Goal: Book appointment/travel/reservation

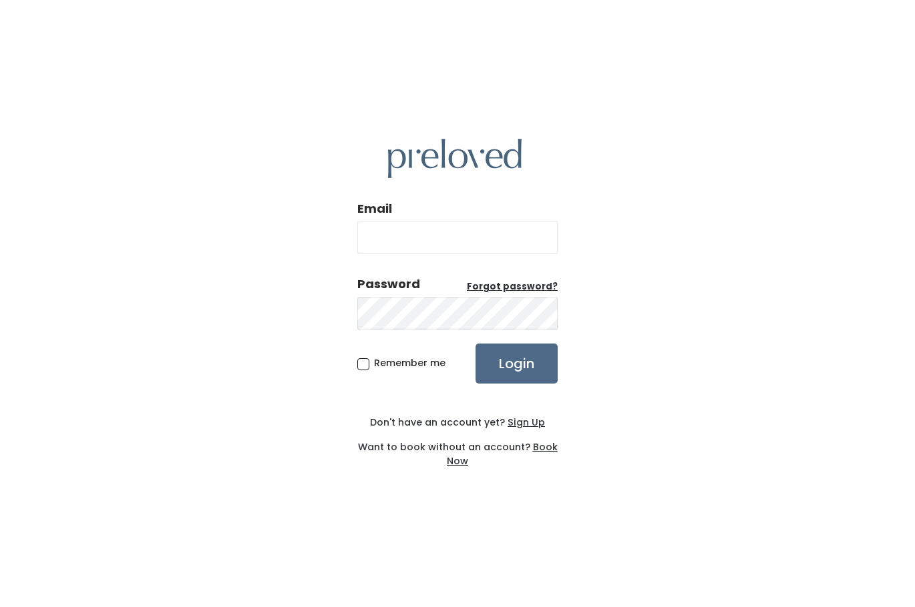
click at [445, 233] on input "Email" at bounding box center [457, 237] width 200 height 33
type input "kaseyamandasmith@gmail.com"
click at [505, 362] on input "Login" at bounding box center [516, 364] width 82 height 40
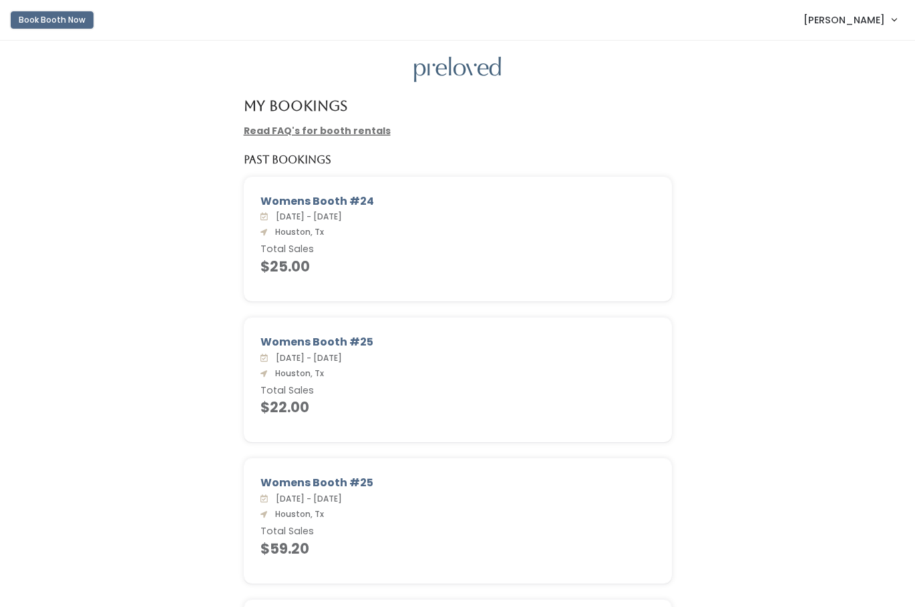
click at [74, 25] on button "Book Booth Now" at bounding box center [52, 19] width 83 height 17
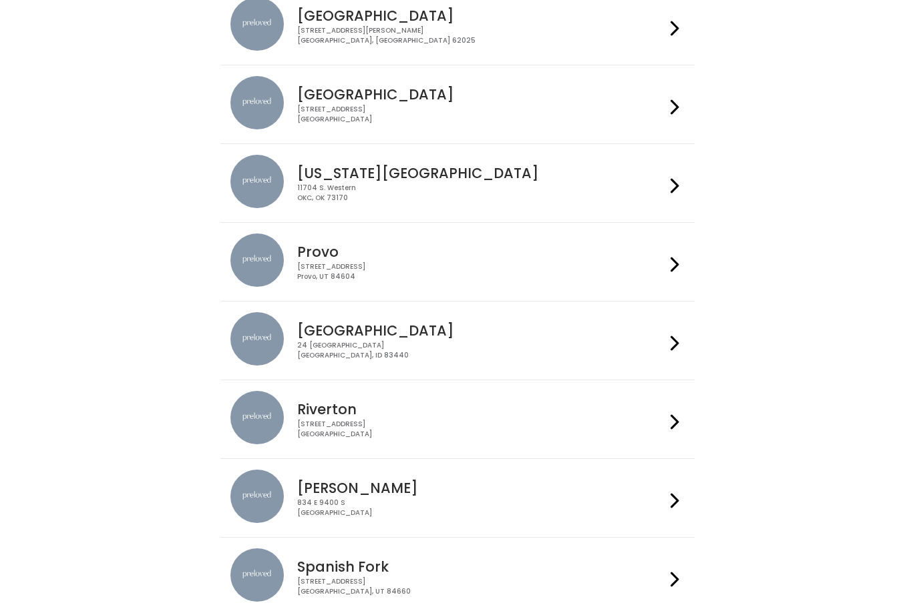
scroll to position [209, 0]
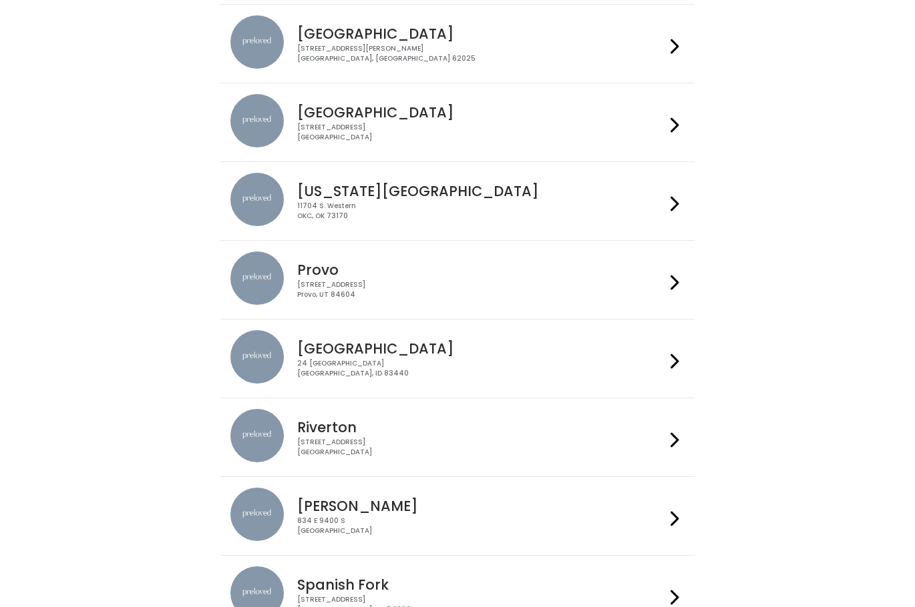
click at [674, 125] on icon at bounding box center [674, 124] width 9 height 19
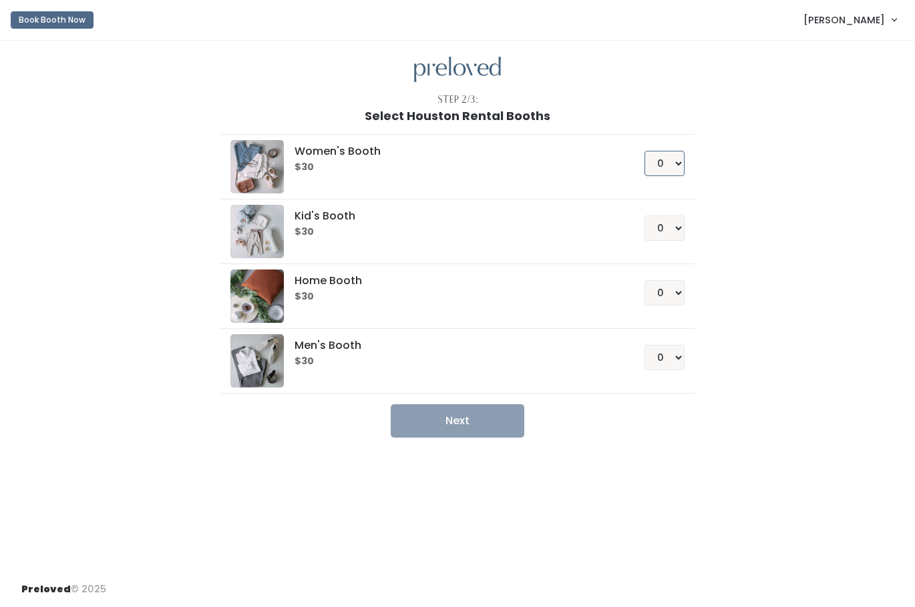
select select "1"
click option "1" at bounding box center [0, 0] width 0 height 0
click at [467, 427] on button "Next" at bounding box center [457, 421] width 134 height 33
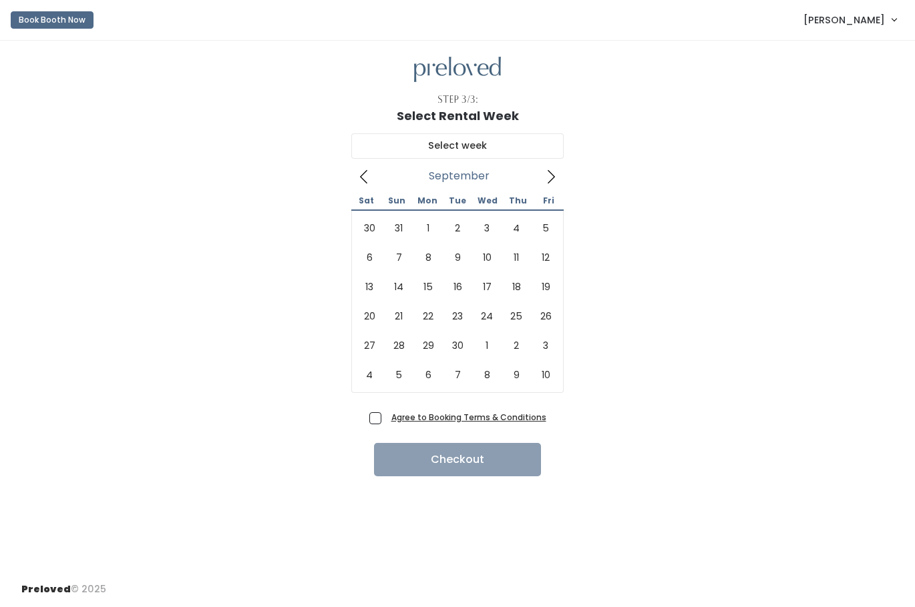
click at [547, 180] on icon at bounding box center [550, 177] width 15 height 15
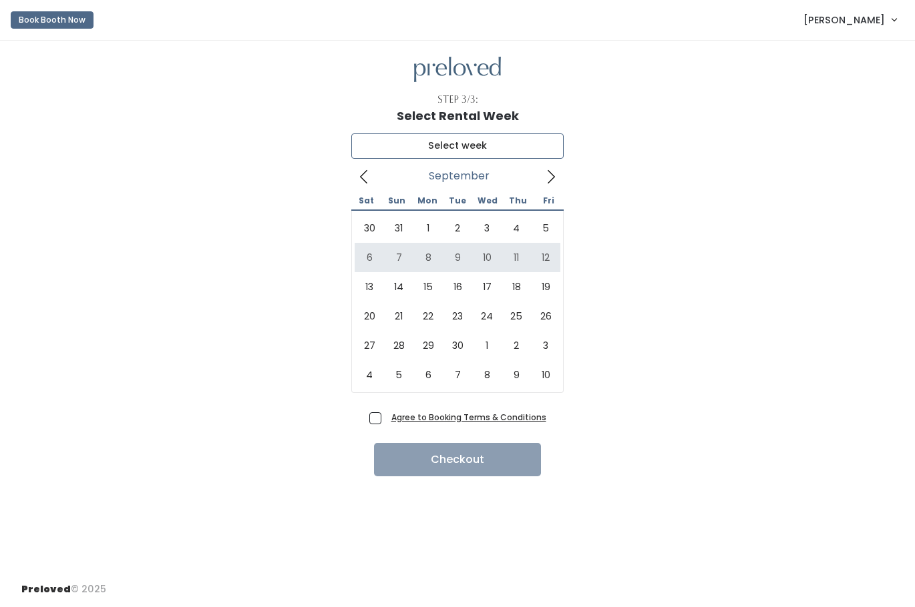
type input "[DATE] to [DATE]"
